Goal: Find specific page/section: Find specific page/section

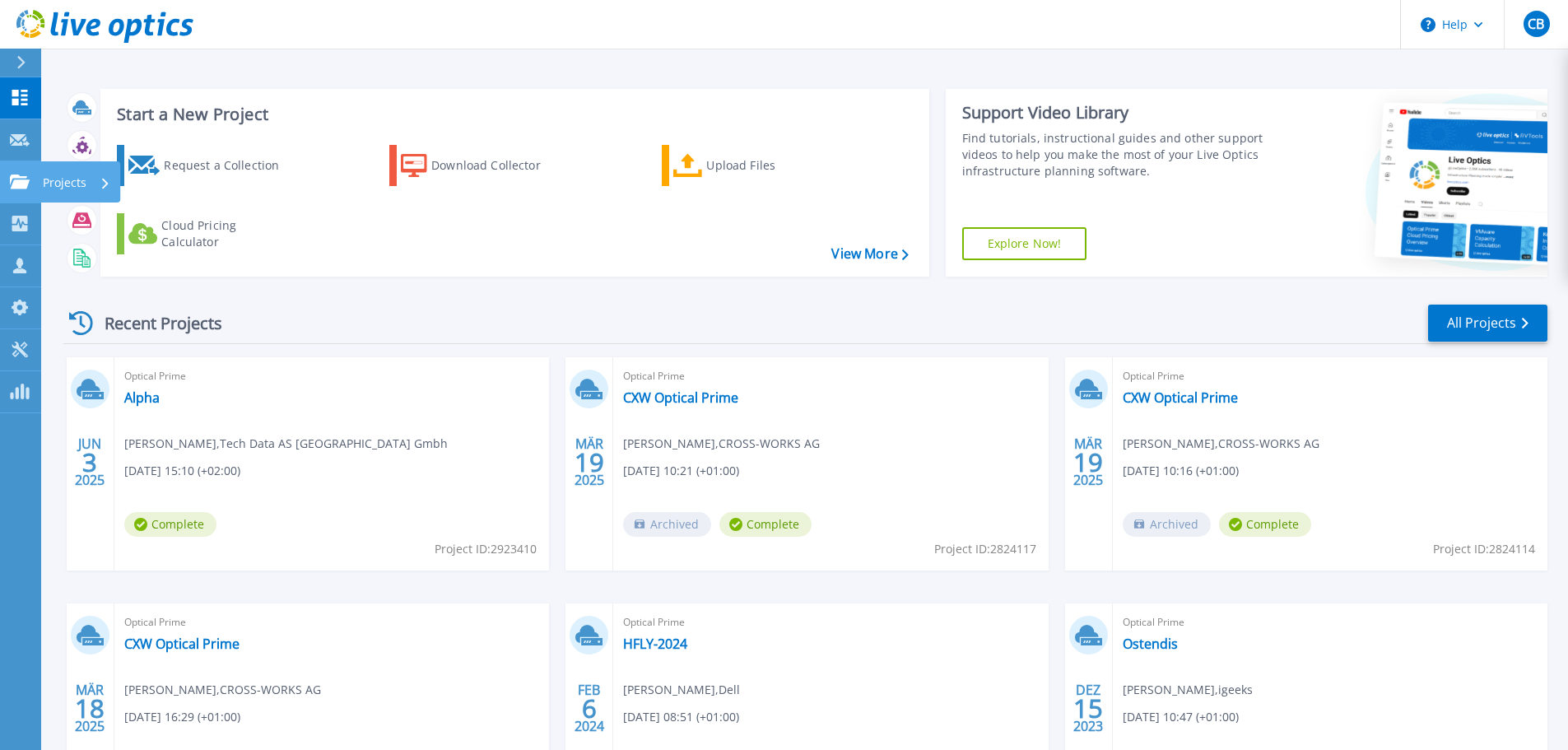
click at [12, 189] on icon at bounding box center [20, 181] width 20 height 14
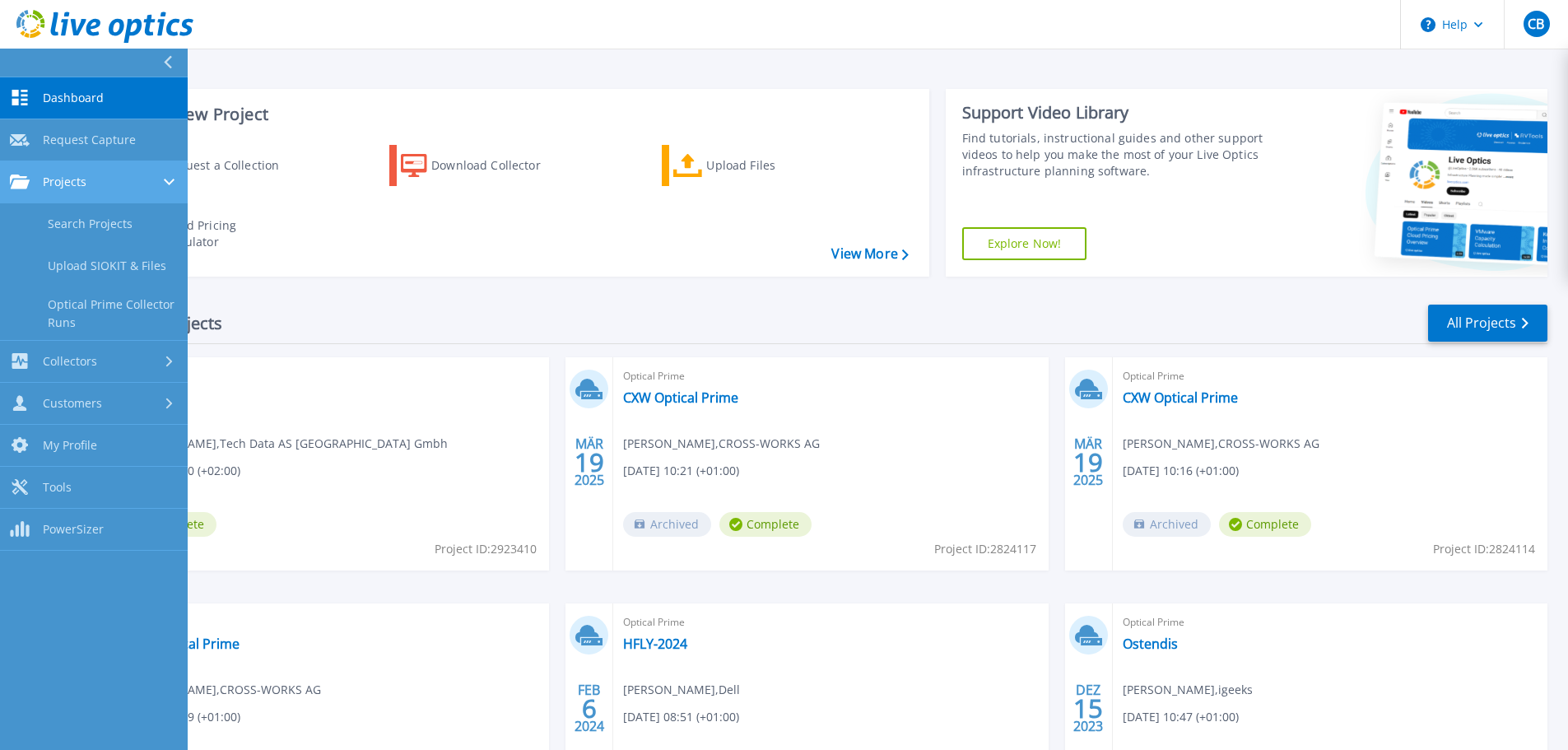
click at [22, 185] on icon at bounding box center [20, 181] width 20 height 14
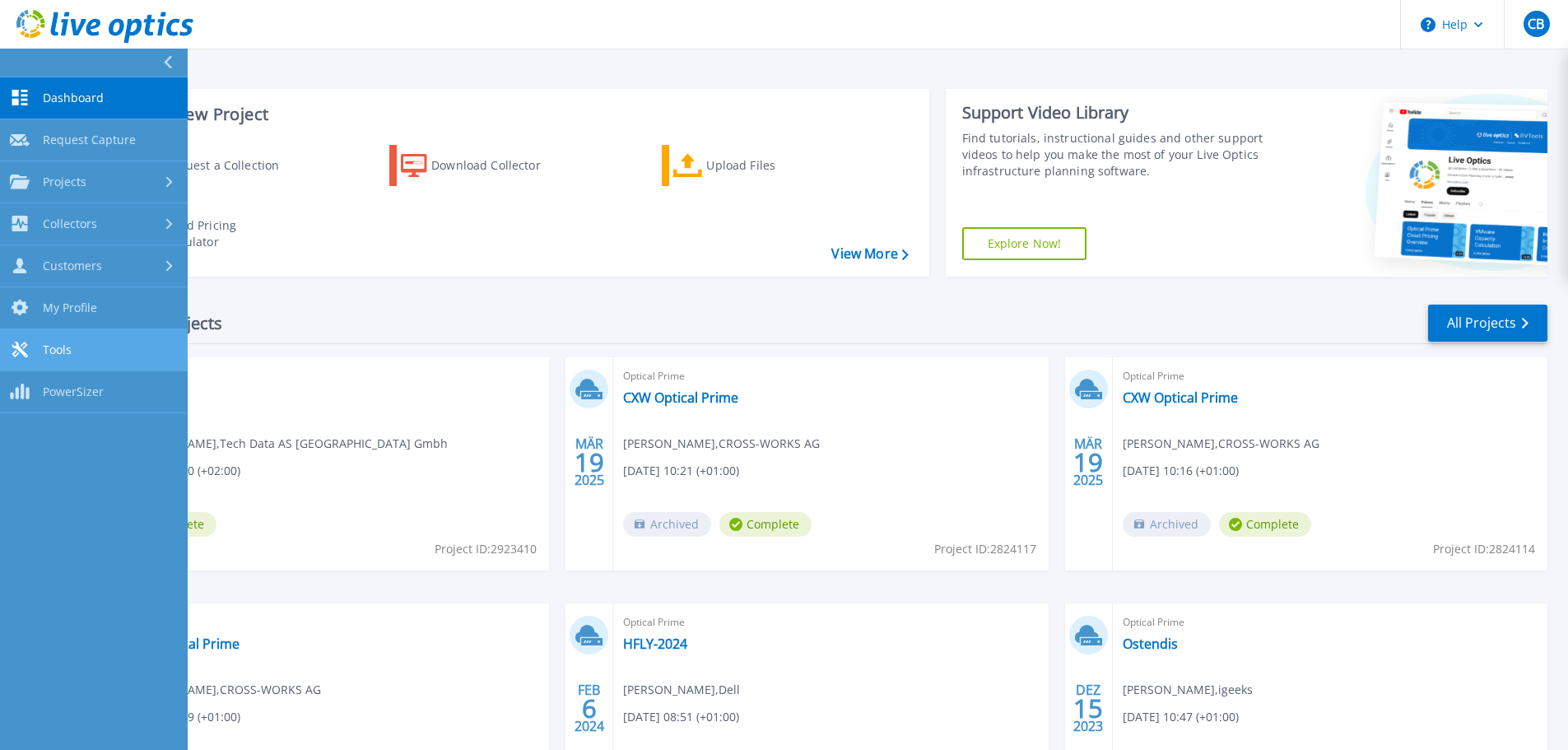
click at [43, 351] on span "Tools" at bounding box center [57, 350] width 29 height 15
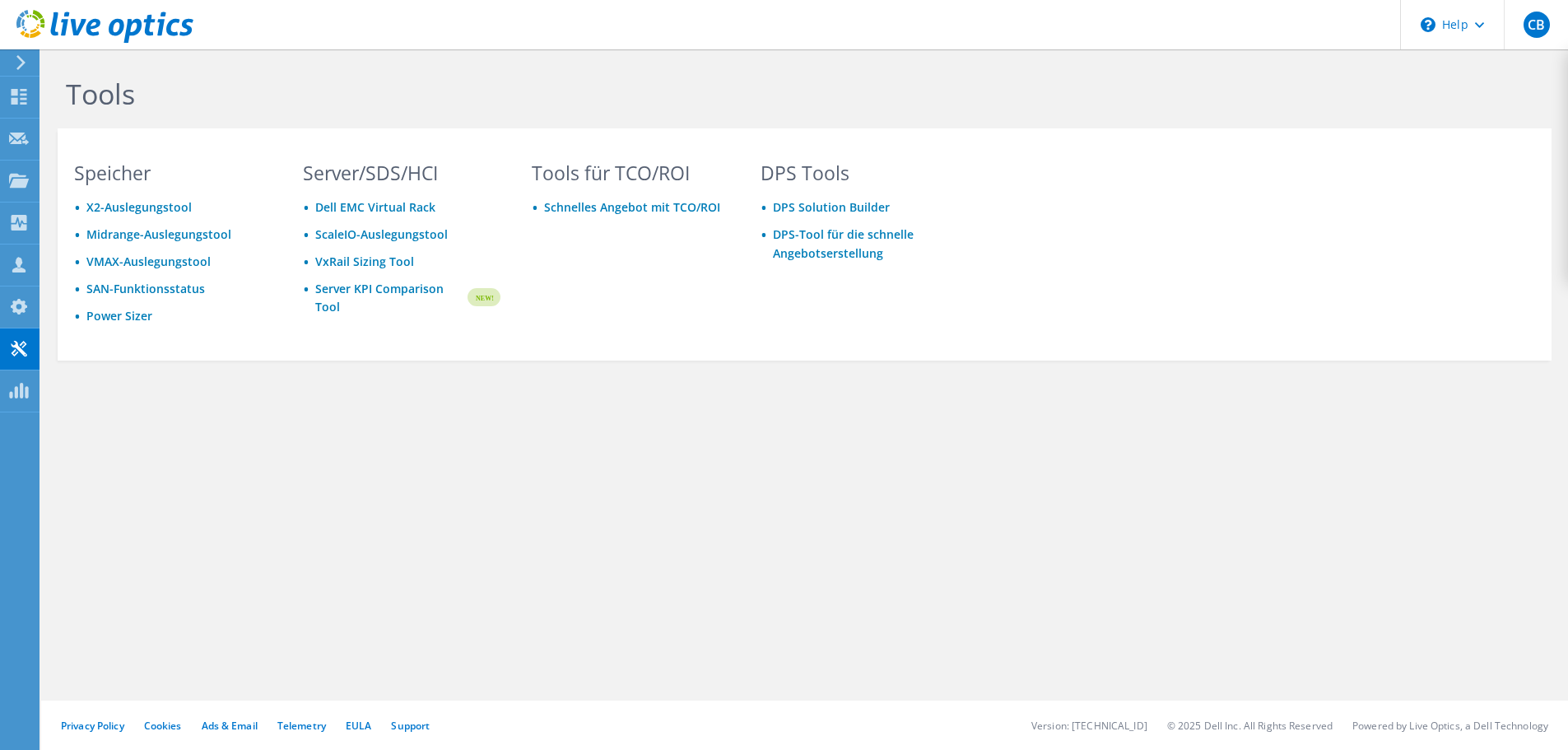
click at [786, 367] on div "Tools [PERSON_NAME] X2-Auslegungstool Midrange-Auslegungstool VMAX-Auslegungsto…" at bounding box center [804, 254] width 1526 height 410
